Goal: Task Accomplishment & Management: Manage account settings

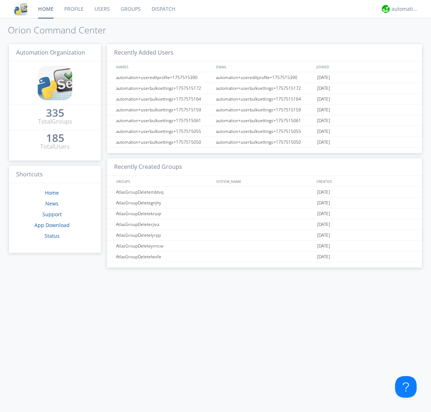
click at [130, 9] on link "Groups" at bounding box center [130, 9] width 31 height 18
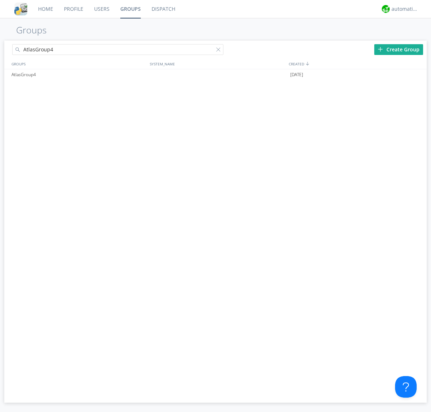
type input "AtlasGroup4"
click at [79, 74] on div "AtlasGroup4" at bounding box center [79, 74] width 138 height 11
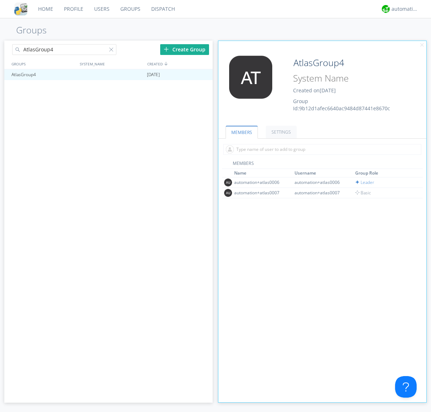
click at [280, 132] on link "SETTINGS" at bounding box center [281, 132] width 31 height 13
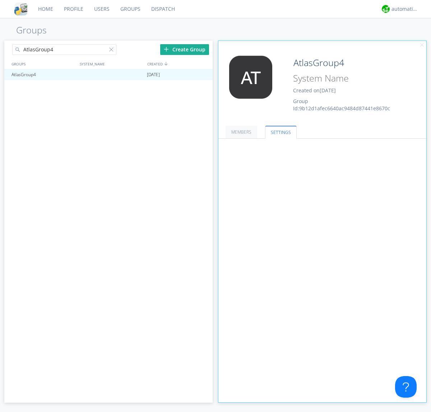
click at [0, 0] on span at bounding box center [0, 0] width 0 height 0
click at [0, 0] on input "radio" at bounding box center [0, 0] width 0 height 0
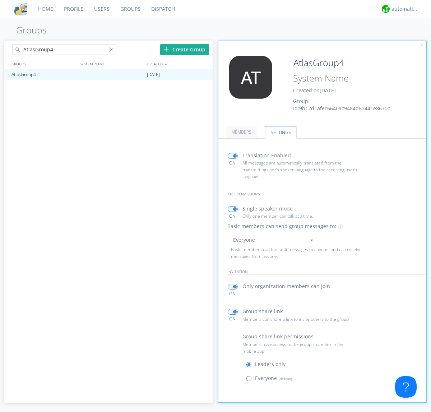
click at [250, 380] on span at bounding box center [250, 380] width 9 height 9
click at [0, 0] on input "radio" at bounding box center [0, 0] width 0 height 0
click at [403, 9] on div "automation+atlas" at bounding box center [404, 8] width 27 height 7
